Goal: Browse casually

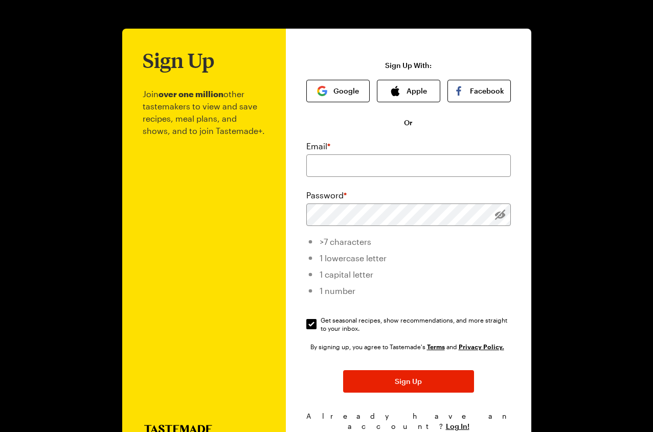
click at [157, 425] on img at bounding box center [178, 429] width 71 height 9
click at [574, 35] on div "Sign Up Join over one million other tastemakers to view and save recipes, meal …" at bounding box center [327, 239] width 622 height 478
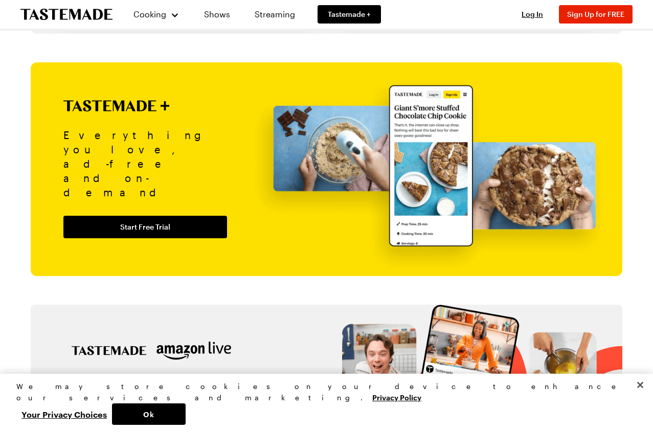
scroll to position [1121, 0]
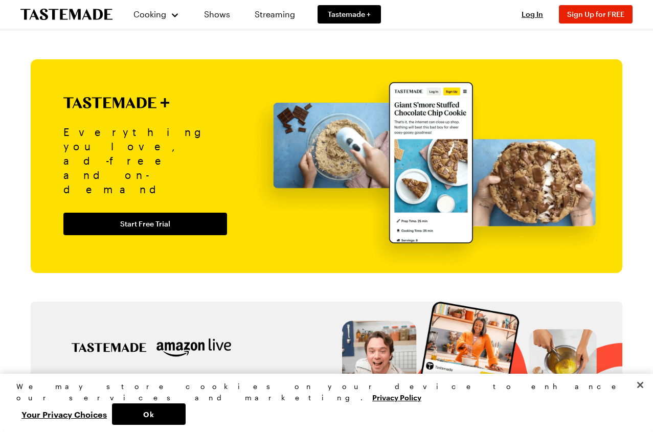
click at [21, 93] on div "Recipe of the Day Save Share Flank Steak Super Salad with Onion Rings and Onion…" at bounding box center [326, 224] width 653 height 2629
